Goal: Navigation & Orientation: Find specific page/section

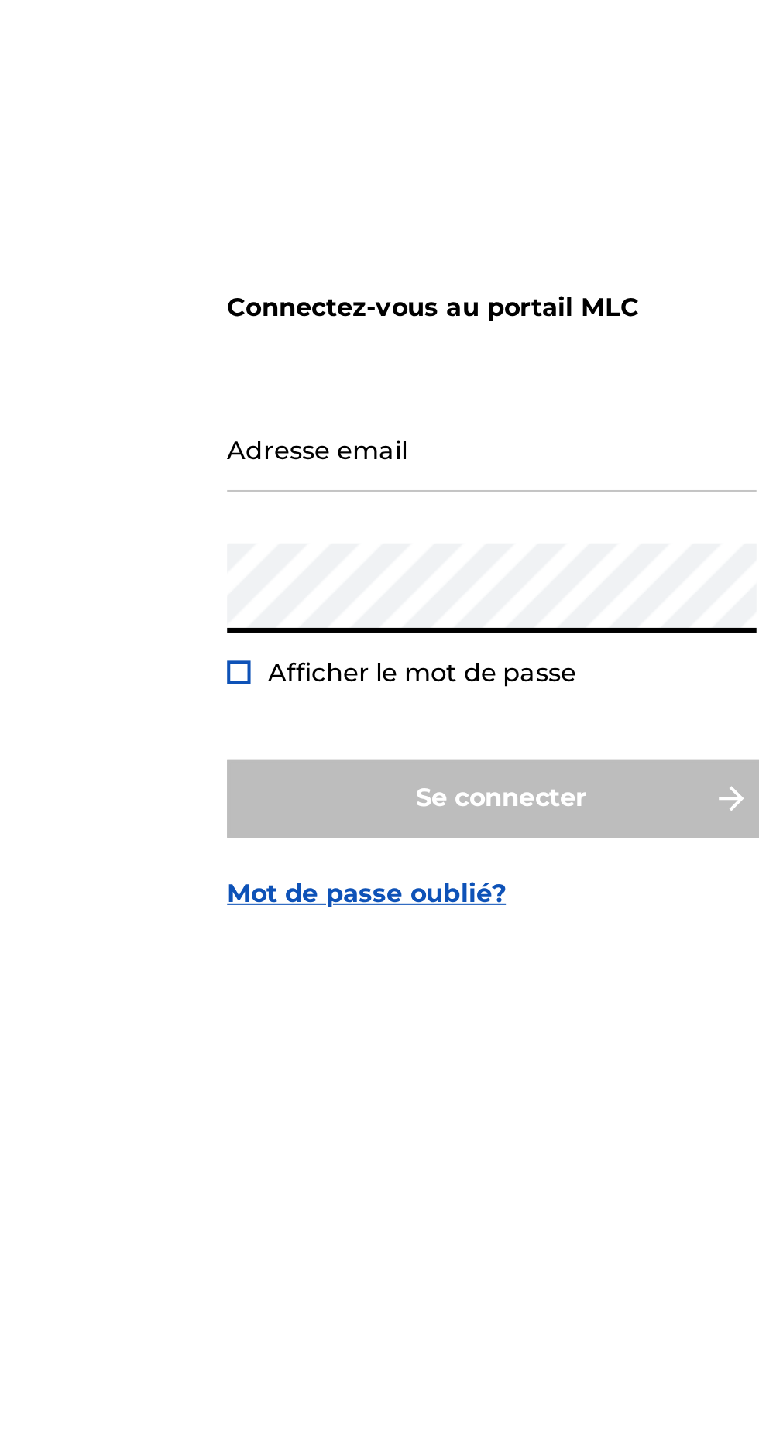
type input "[EMAIL_ADDRESS][DOMAIN_NAME]"
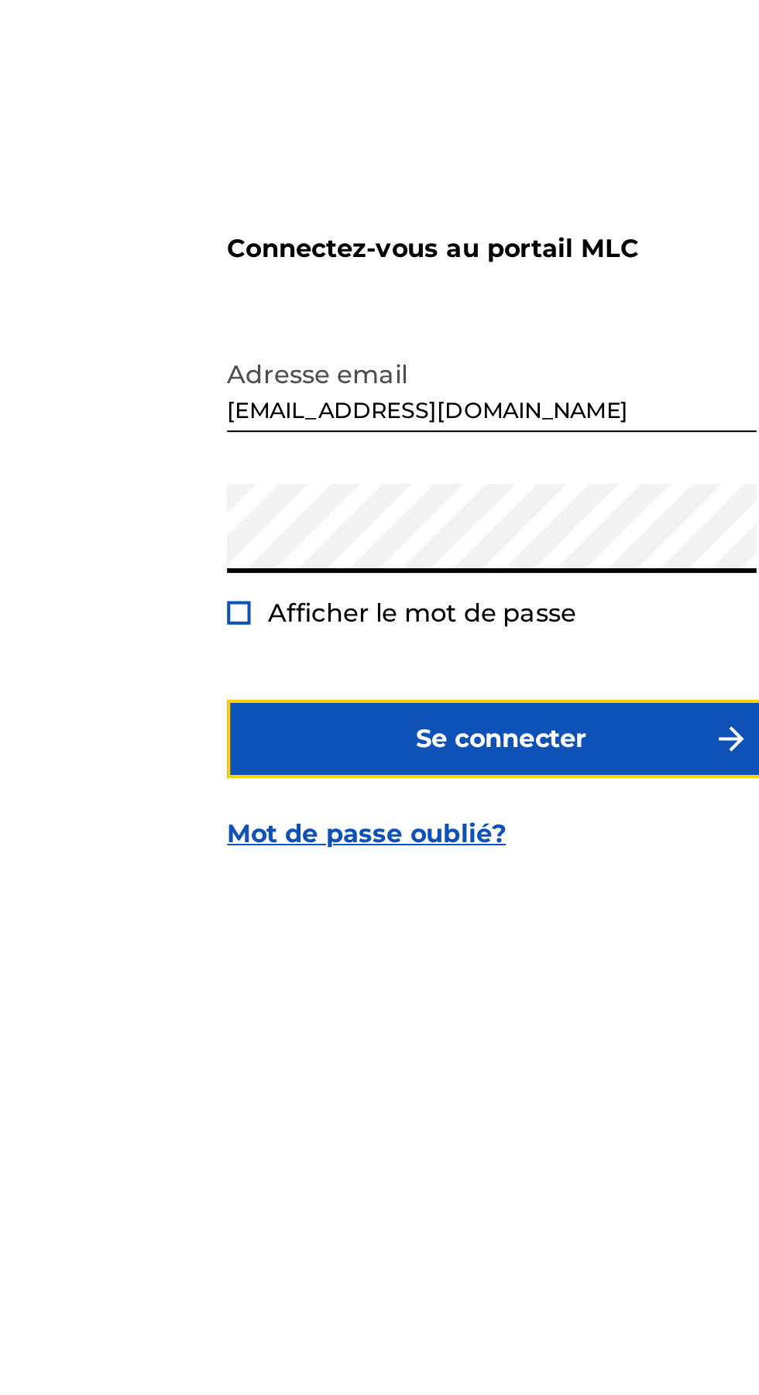
click at [403, 832] on font "Se connecter" at bounding box center [380, 825] width 84 height 15
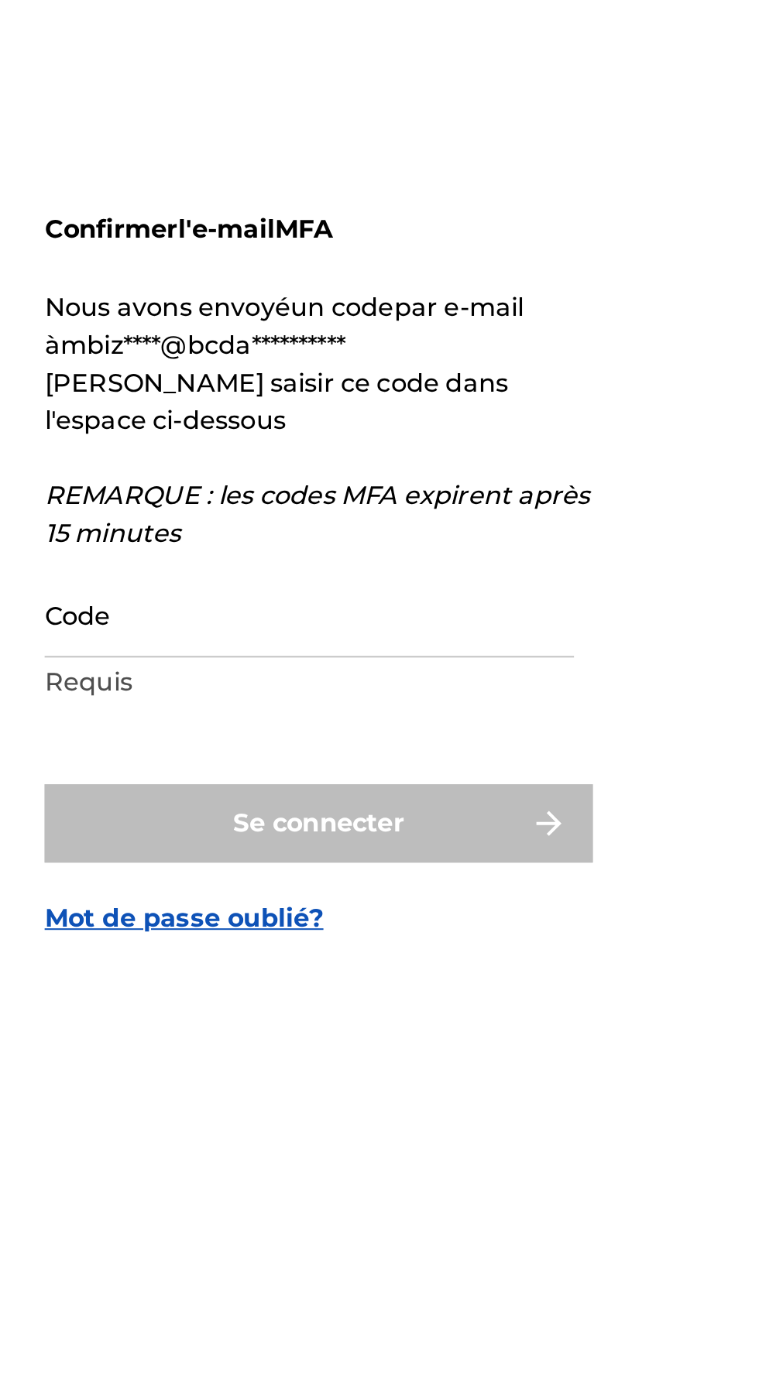
click at [295, 772] on input "Code" at bounding box center [375, 750] width 262 height 44
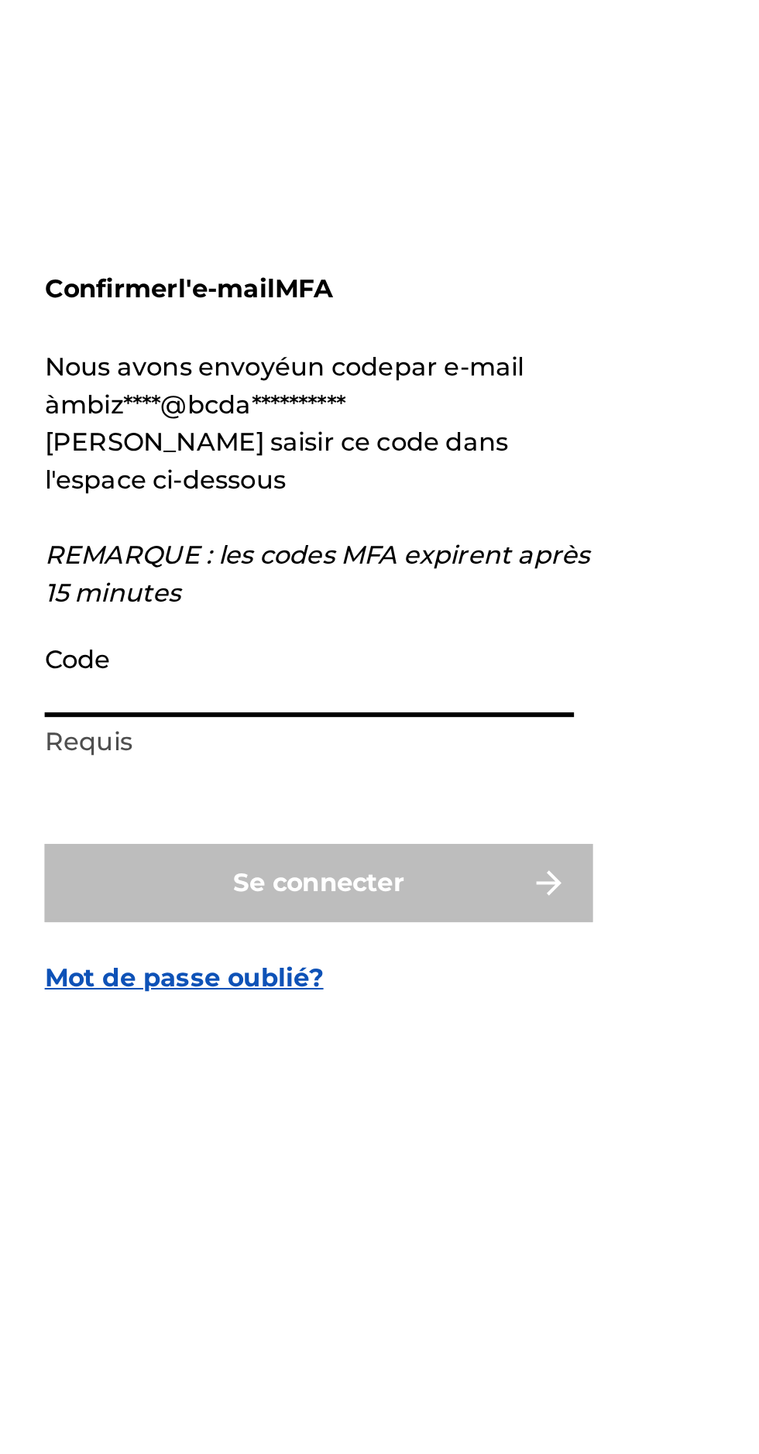
paste input "141678"
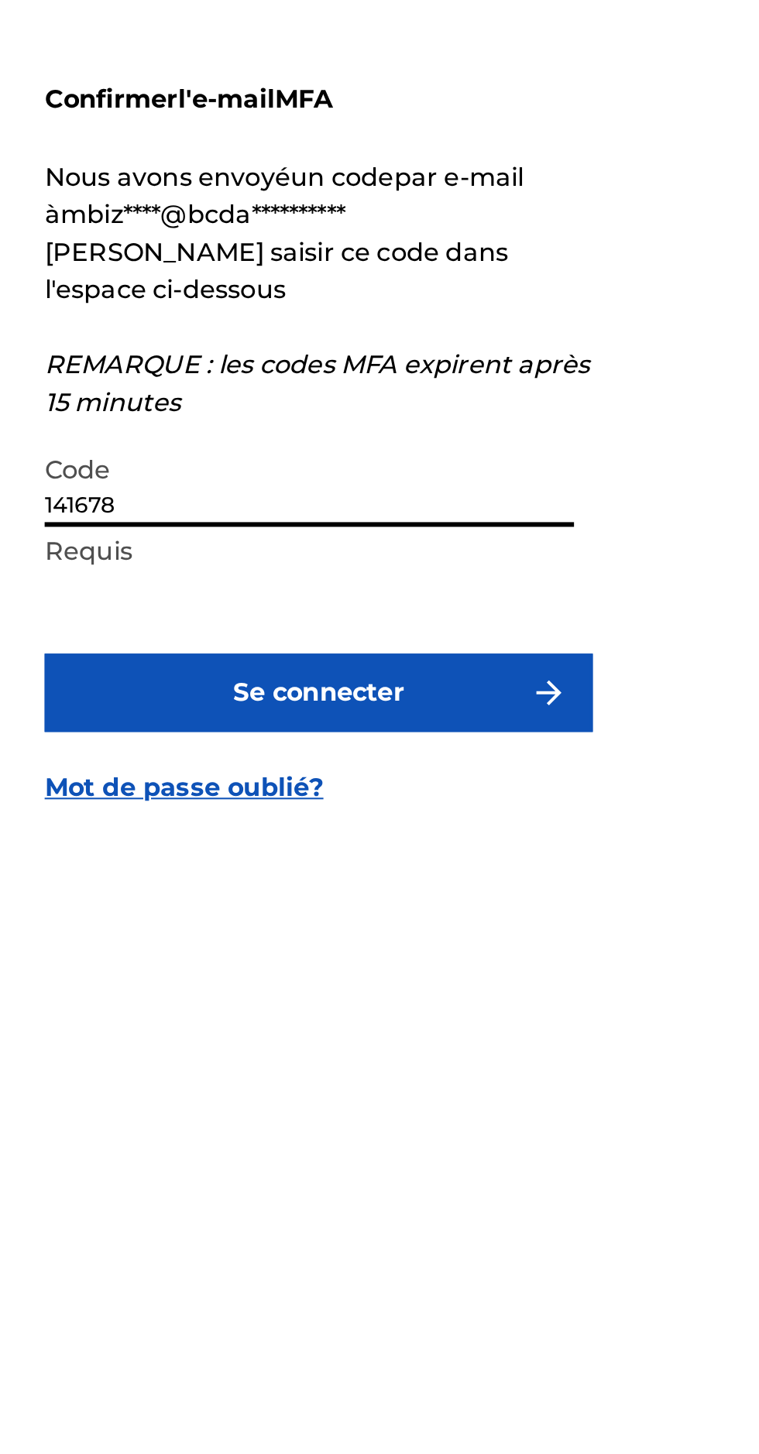
type input "141678"
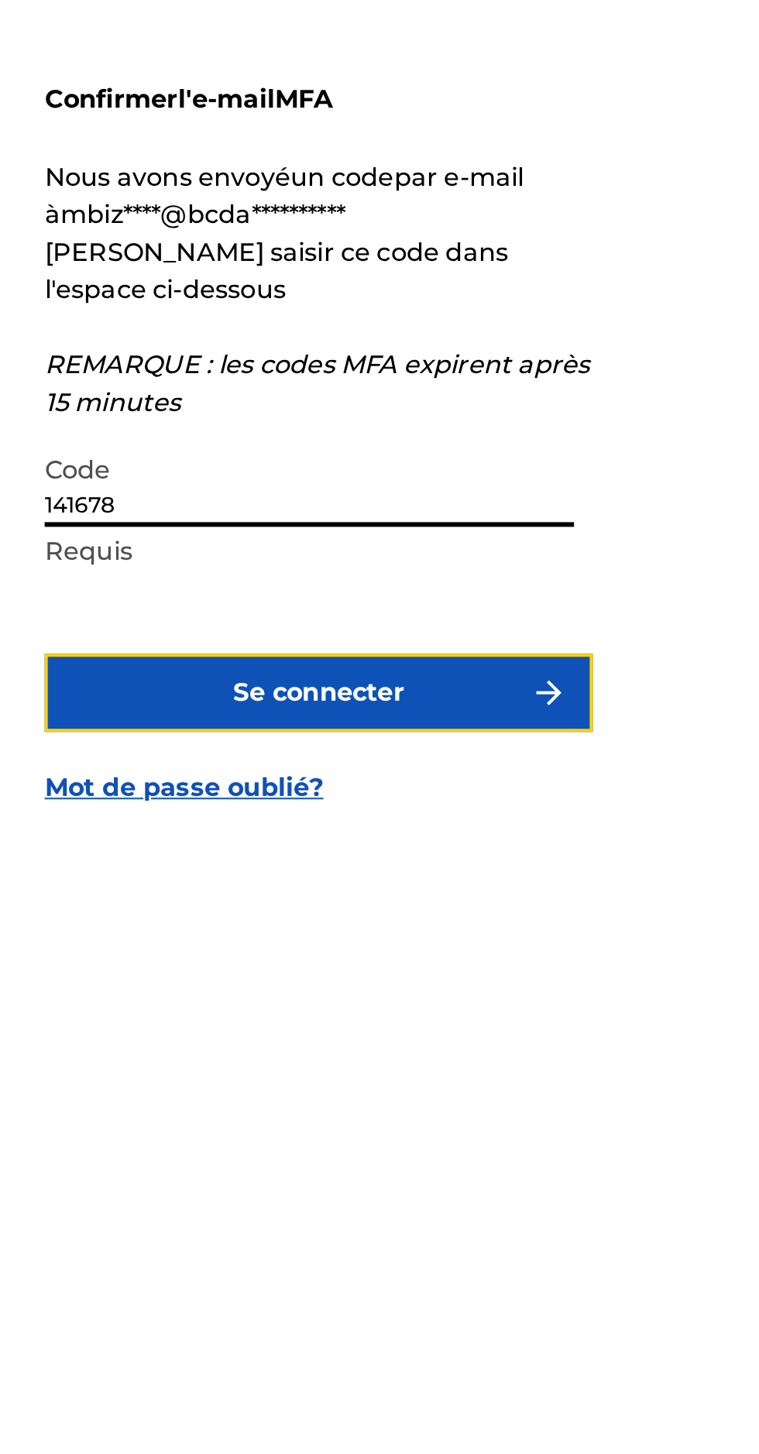
click at [446, 903] on button "Se connecter" at bounding box center [379, 883] width 271 height 39
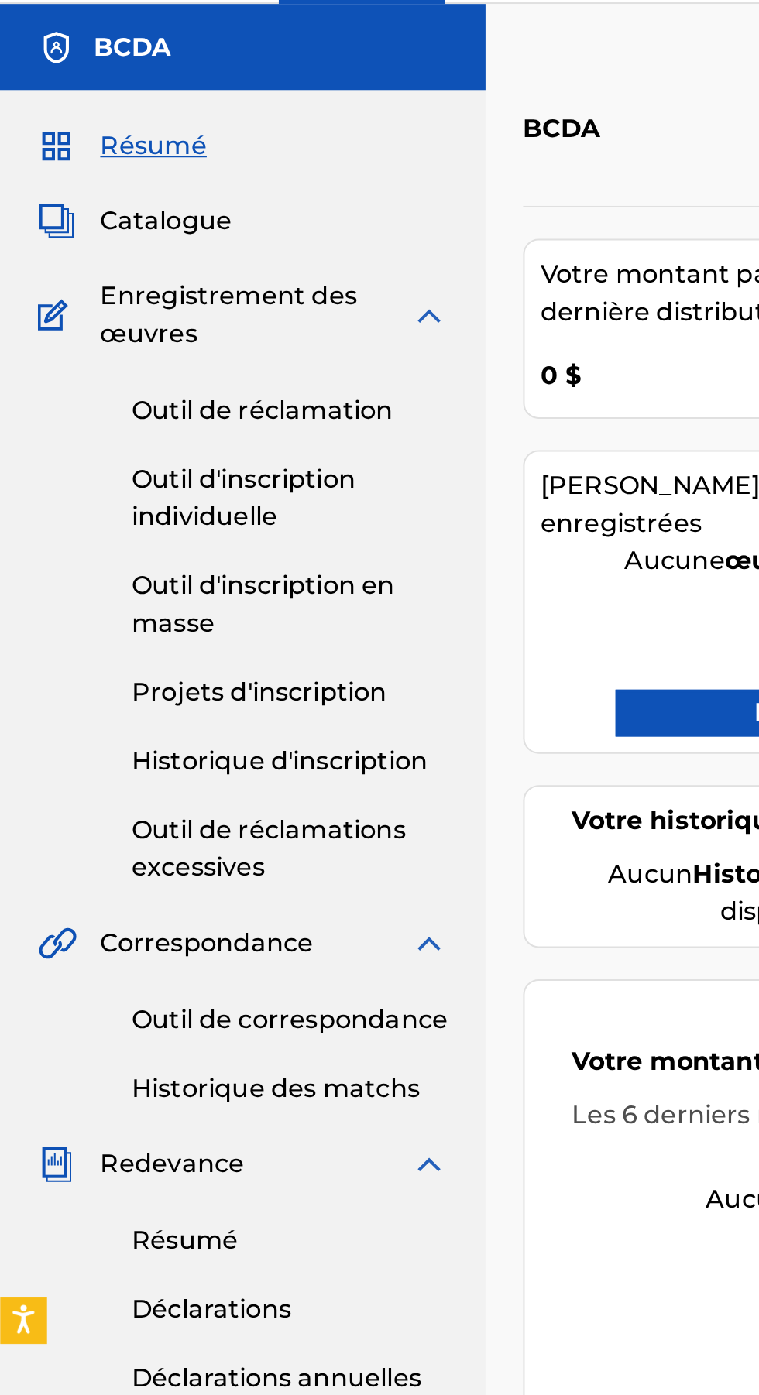
click at [129, 142] on div "Résumé Catalogue Enregistrement des œuvres Outil de réclamation Outil d'inscrip…" at bounding box center [120, 563] width 240 height 948
click at [98, 150] on font "Catalogue" at bounding box center [82, 153] width 65 height 15
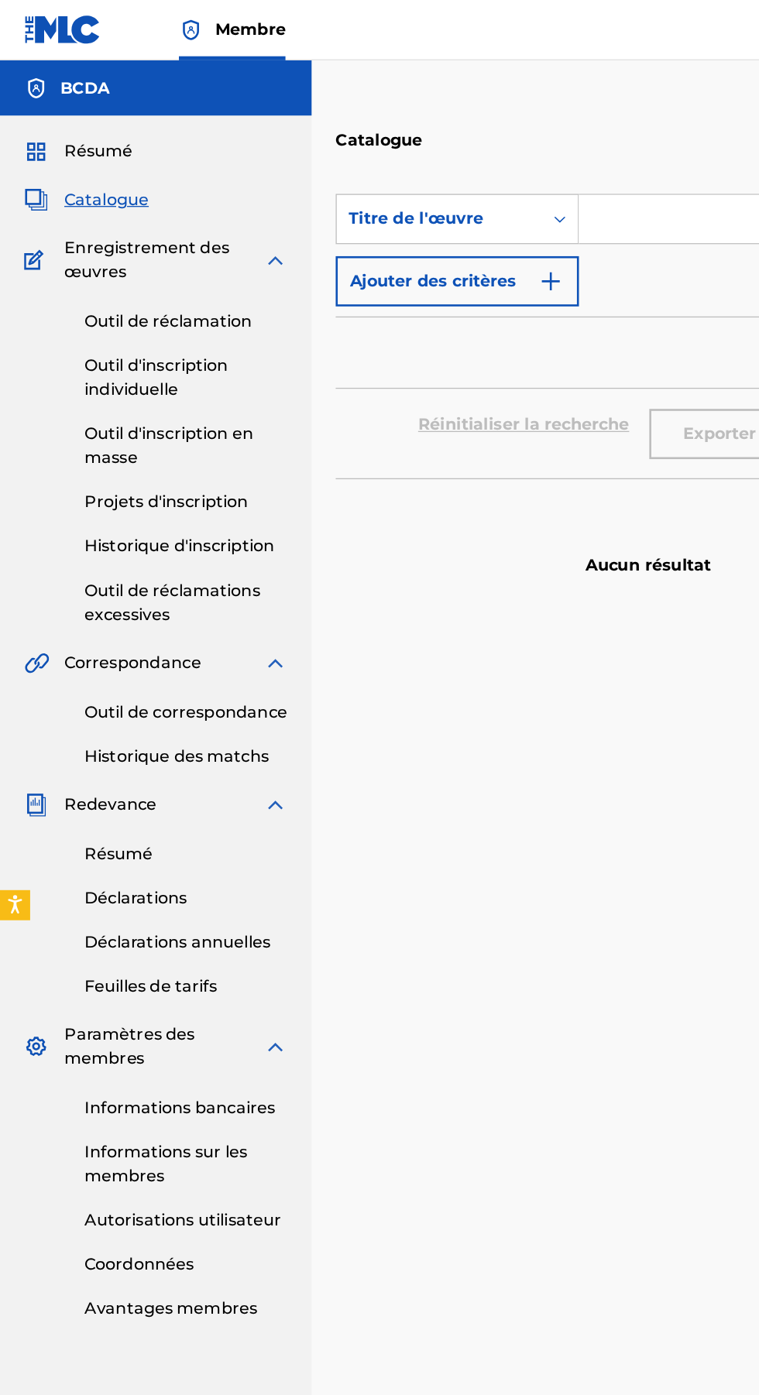
click at [89, 112] on font "Résumé" at bounding box center [76, 116] width 53 height 15
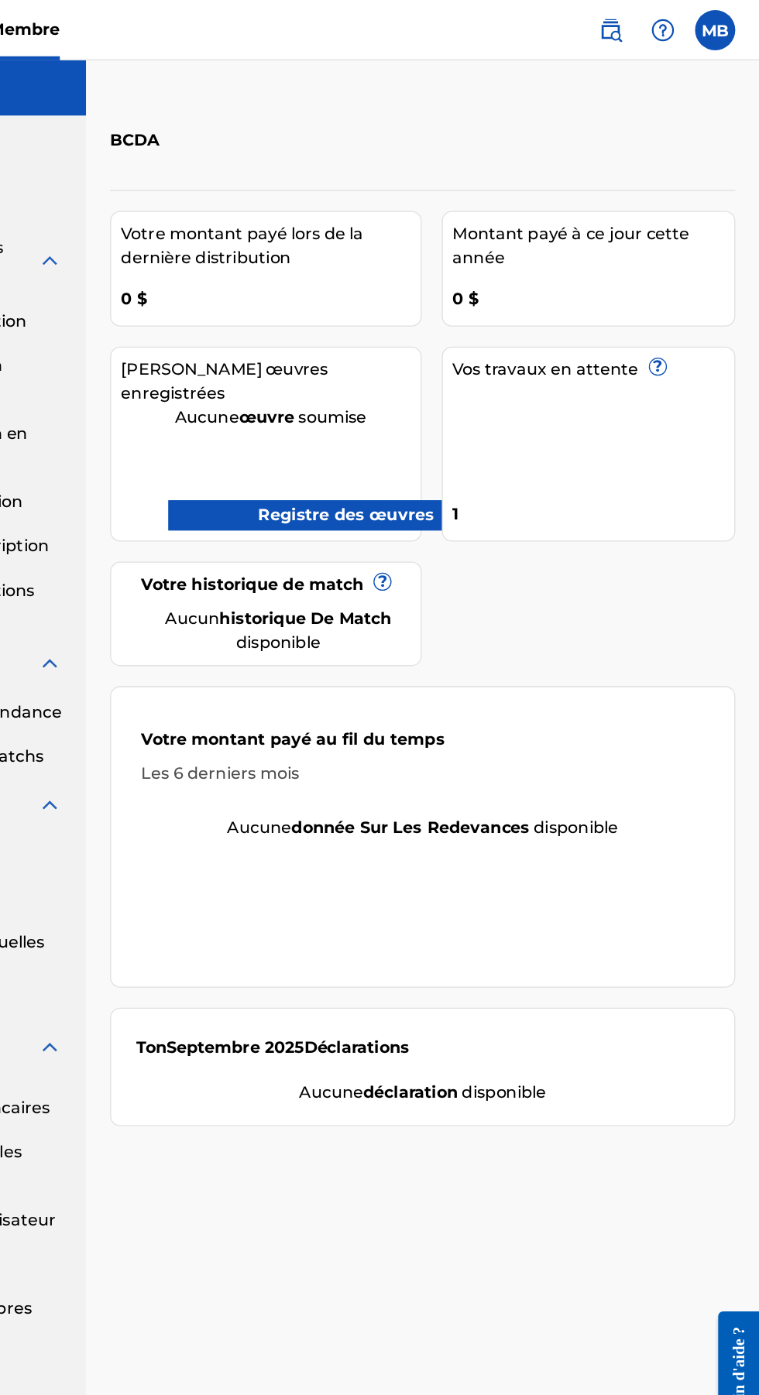
click at [583, 350] on div "Vos travaux en attente ? 1" at bounding box center [627, 342] width 227 height 150
click at [695, 290] on div "Vos travaux en attente ?" at bounding box center [632, 285] width 218 height 19
click at [525, 375] on div "1" at bounding box center [632, 391] width 218 height 35
click at [738, 33] on div "MB MB [PERSON_NAME] [EMAIL_ADDRESS][DOMAIN_NAME] Notification Preferences Profi…" at bounding box center [680, 23] width 121 height 31
click at [738, 29] on label at bounding box center [724, 23] width 31 height 31
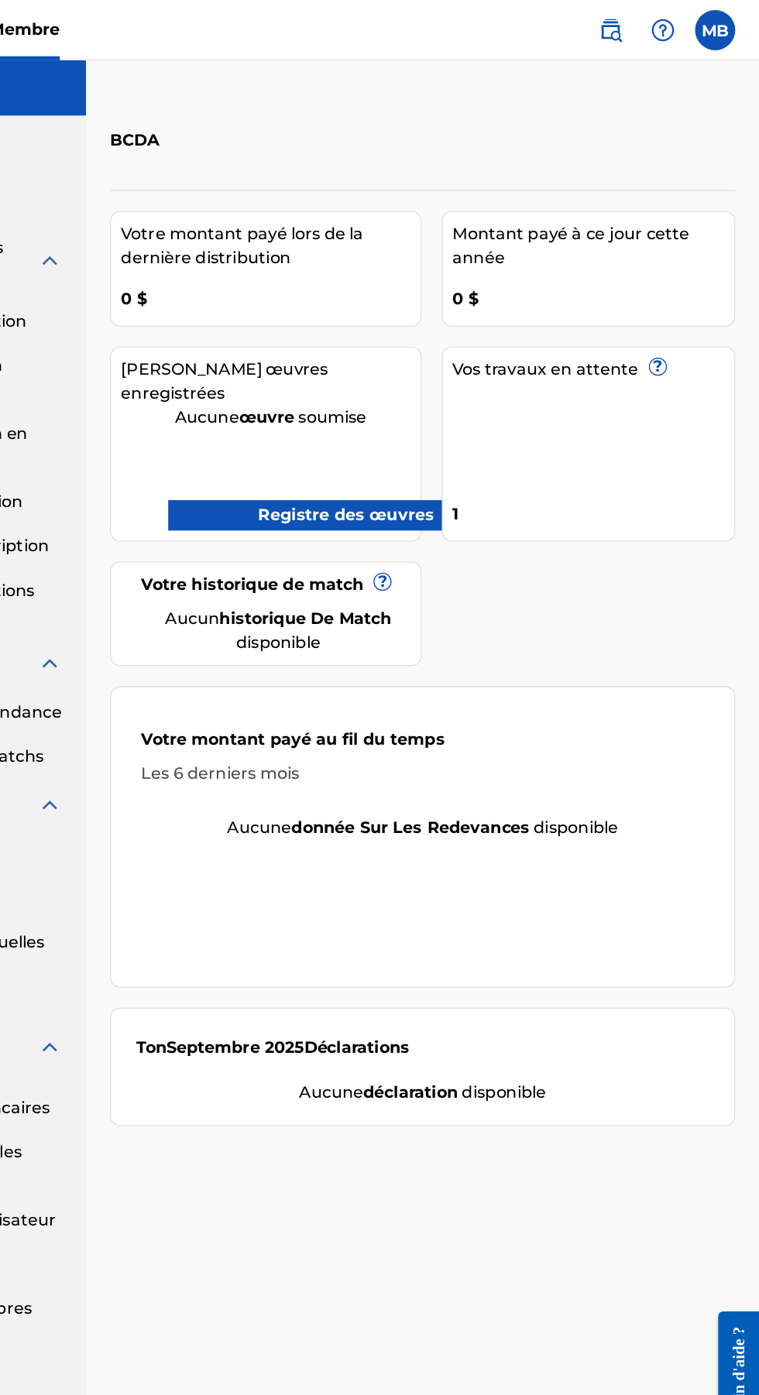
click at [725, 23] on input "MB [PERSON_NAME] [EMAIL_ADDRESS][DOMAIN_NAME] Notification Preferences Profil S…" at bounding box center [725, 23] width 0 height 0
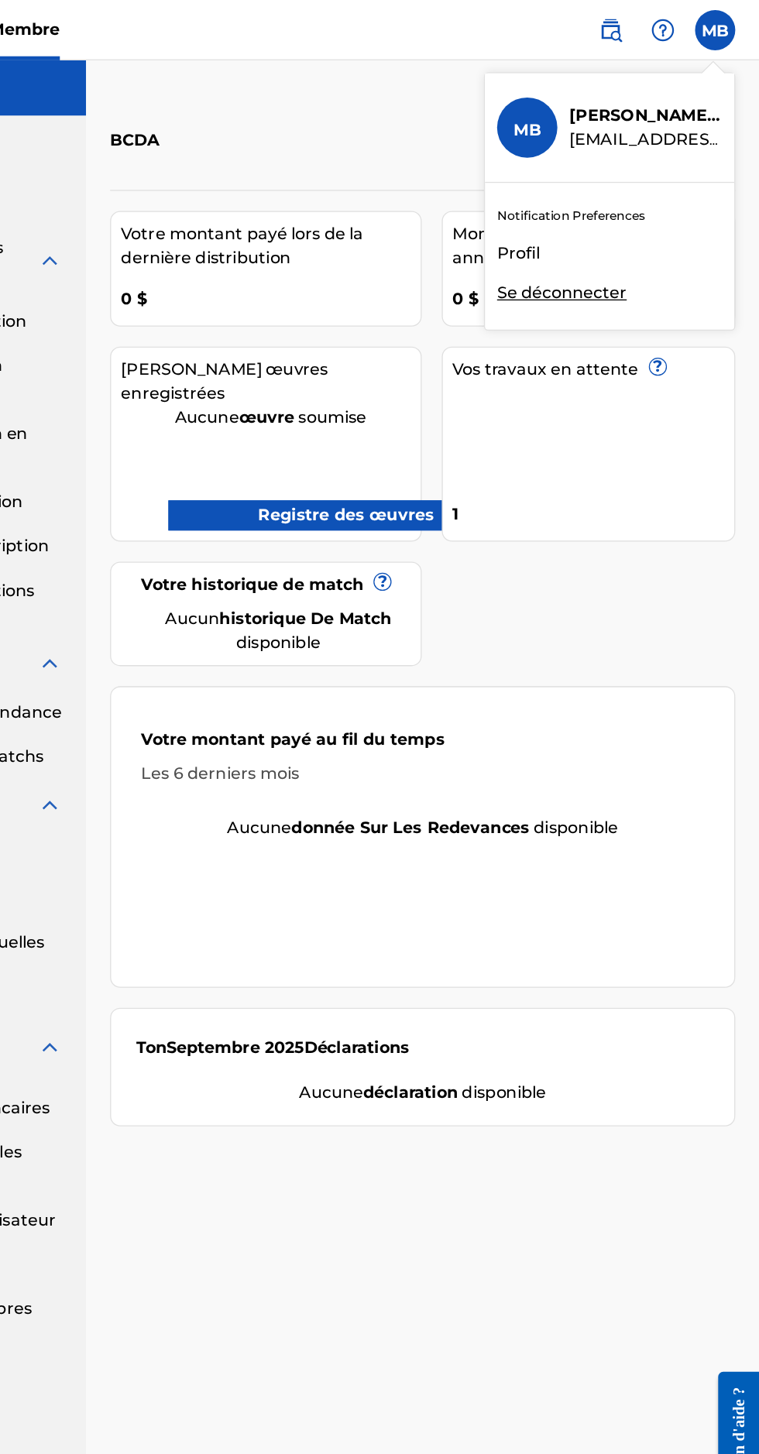
click at [645, 225] on div "Membre MB MB [PERSON_NAME] [EMAIL_ADDRESS][DOMAIN_NAME] Notification Preference…" at bounding box center [379, 727] width 759 height 1454
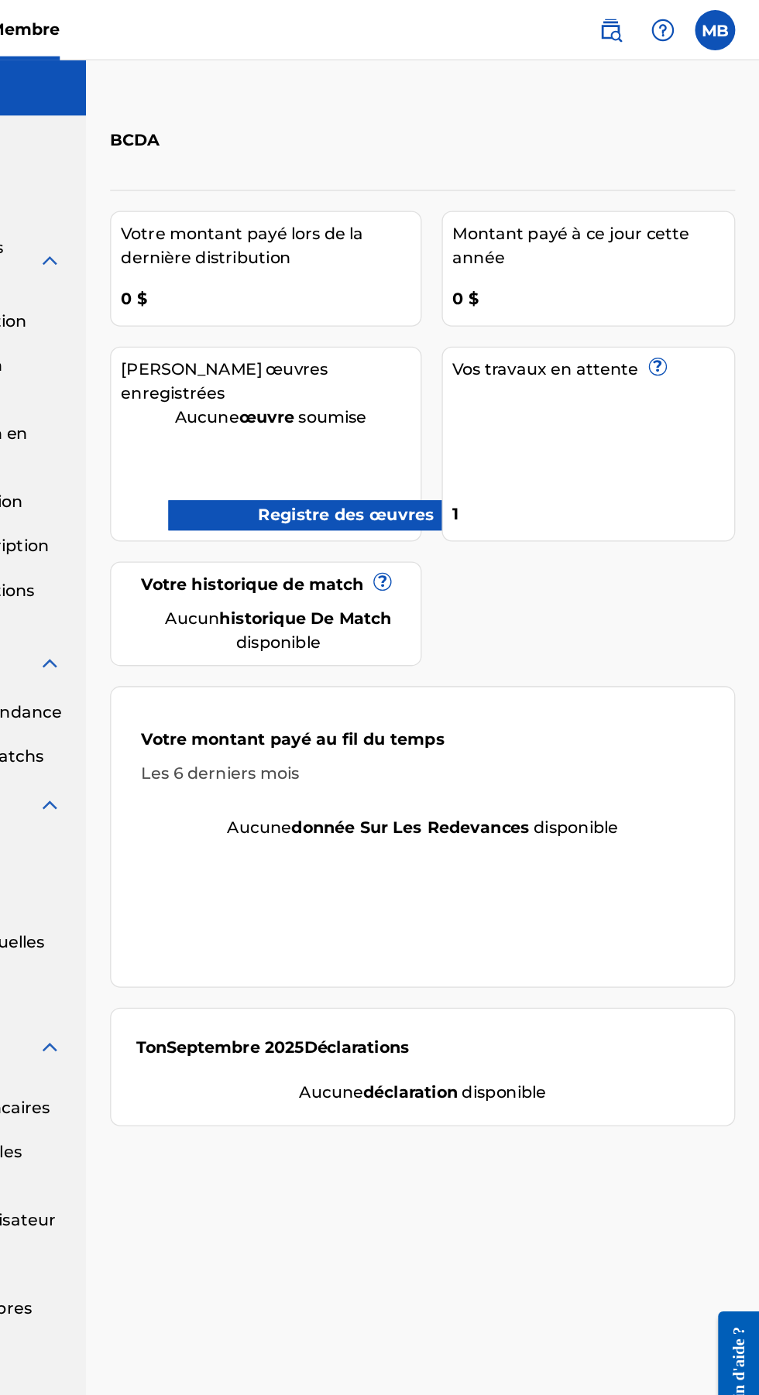
click at [738, 16] on label at bounding box center [724, 23] width 31 height 31
click at [725, 23] on input "MB [PERSON_NAME] [EMAIL_ADDRESS][DOMAIN_NAME] Notification Preferences Profil S…" at bounding box center [725, 23] width 0 height 0
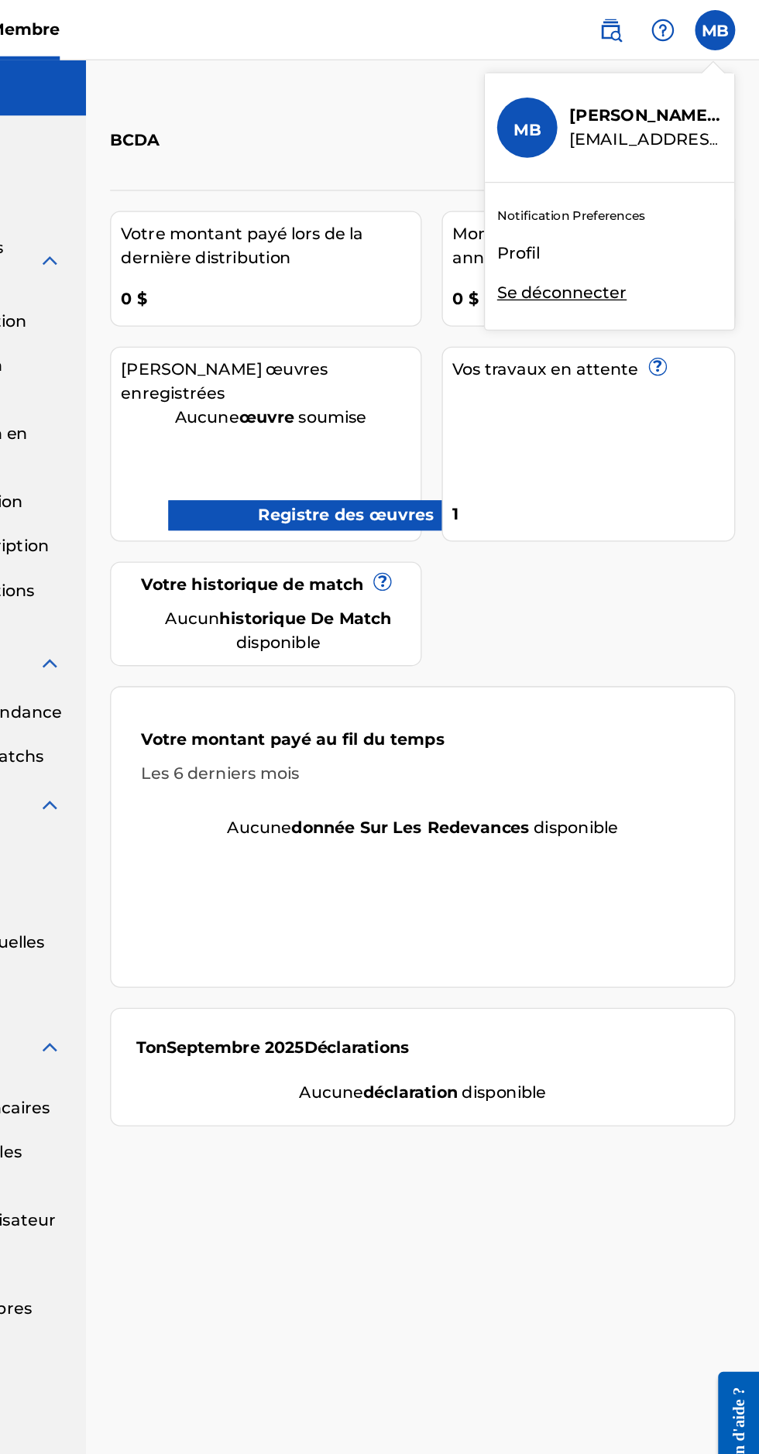
click at [655, 226] on div "Membre MB MB [PERSON_NAME] [EMAIL_ADDRESS][DOMAIN_NAME] Notification Preference…" at bounding box center [379, 727] width 759 height 1454
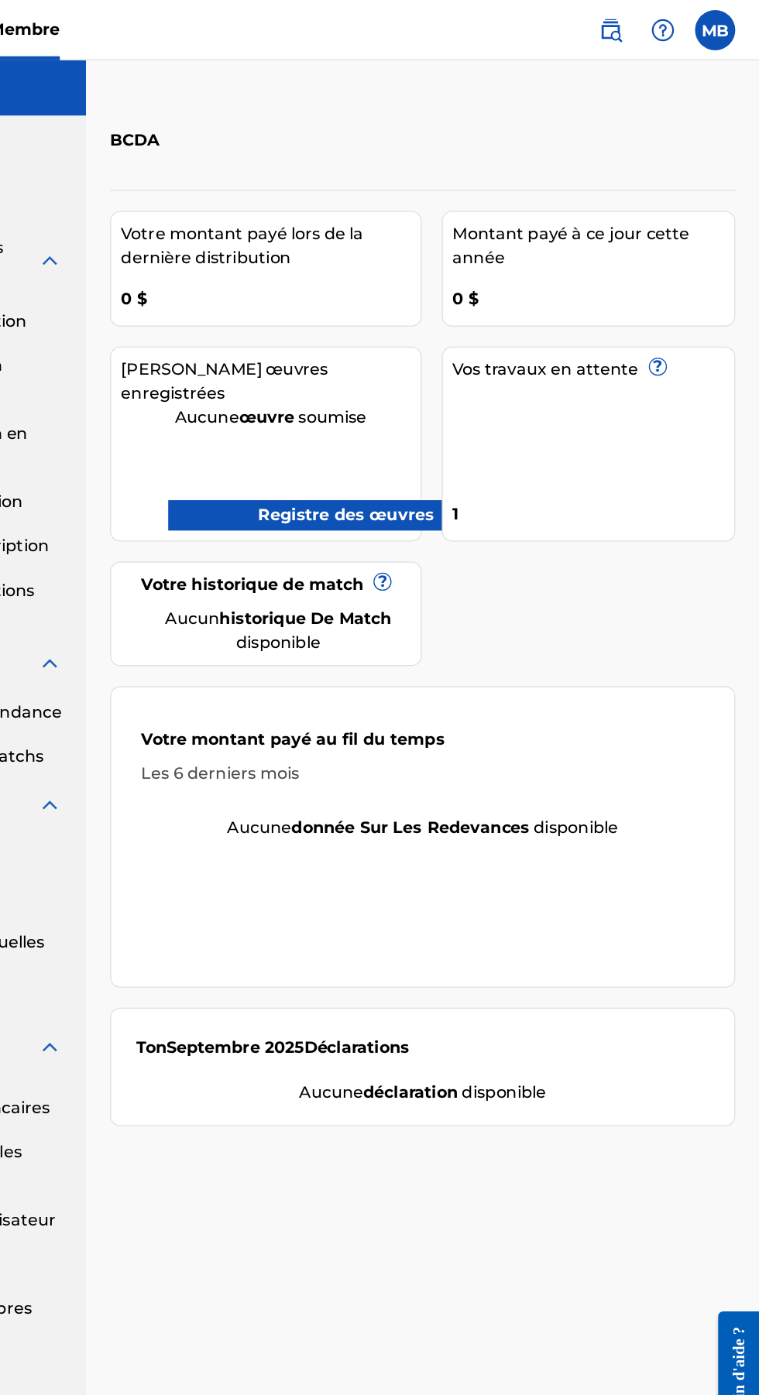
click at [735, 14] on label at bounding box center [724, 23] width 31 height 31
click at [725, 23] on input "MB [PERSON_NAME] [EMAIL_ADDRESS][DOMAIN_NAME] Notification Preferences Profil S…" at bounding box center [725, 23] width 0 height 0
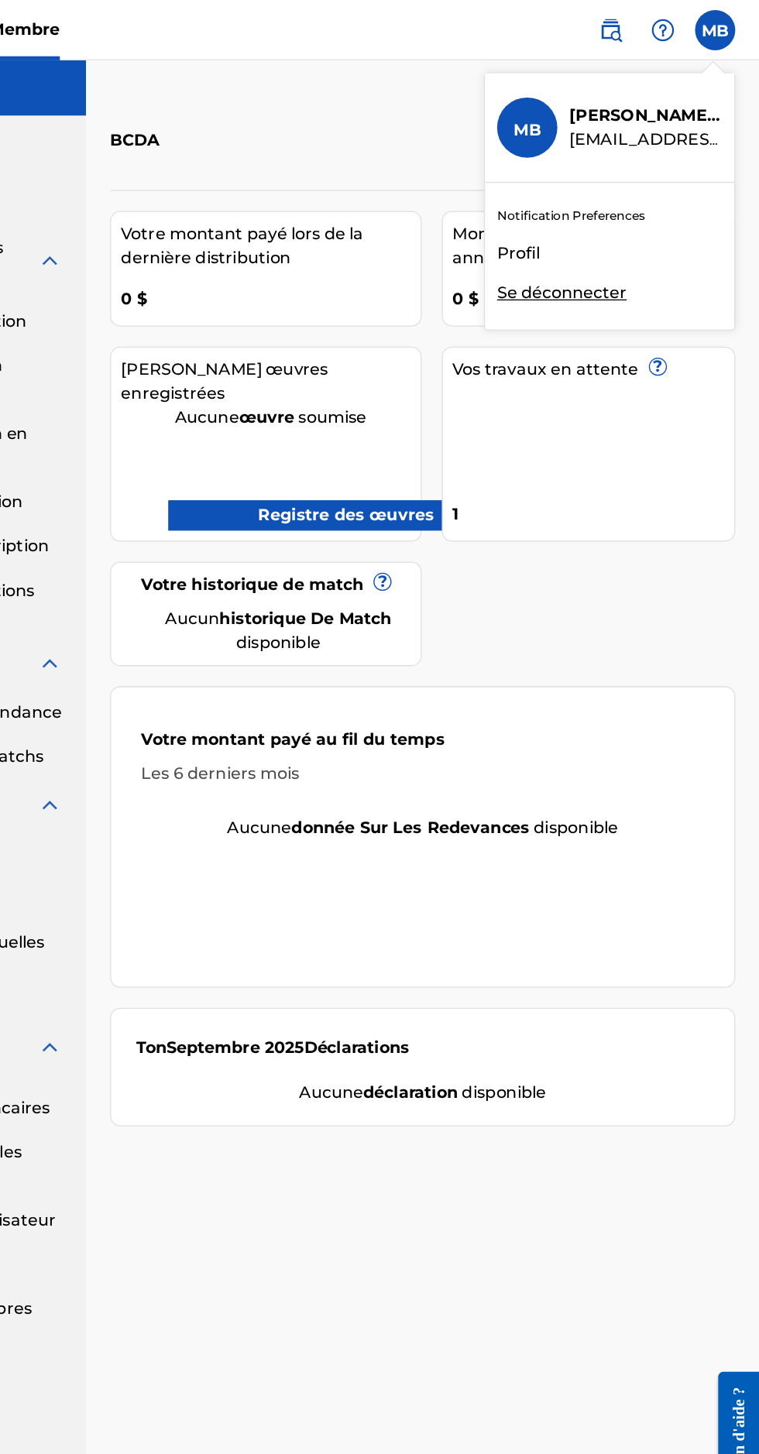
click at [588, 225] on div "Membre MB MB [PERSON_NAME] [EMAIL_ADDRESS][DOMAIN_NAME] Notification Preference…" at bounding box center [379, 727] width 759 height 1454
